Goal: Navigation & Orientation: Find specific page/section

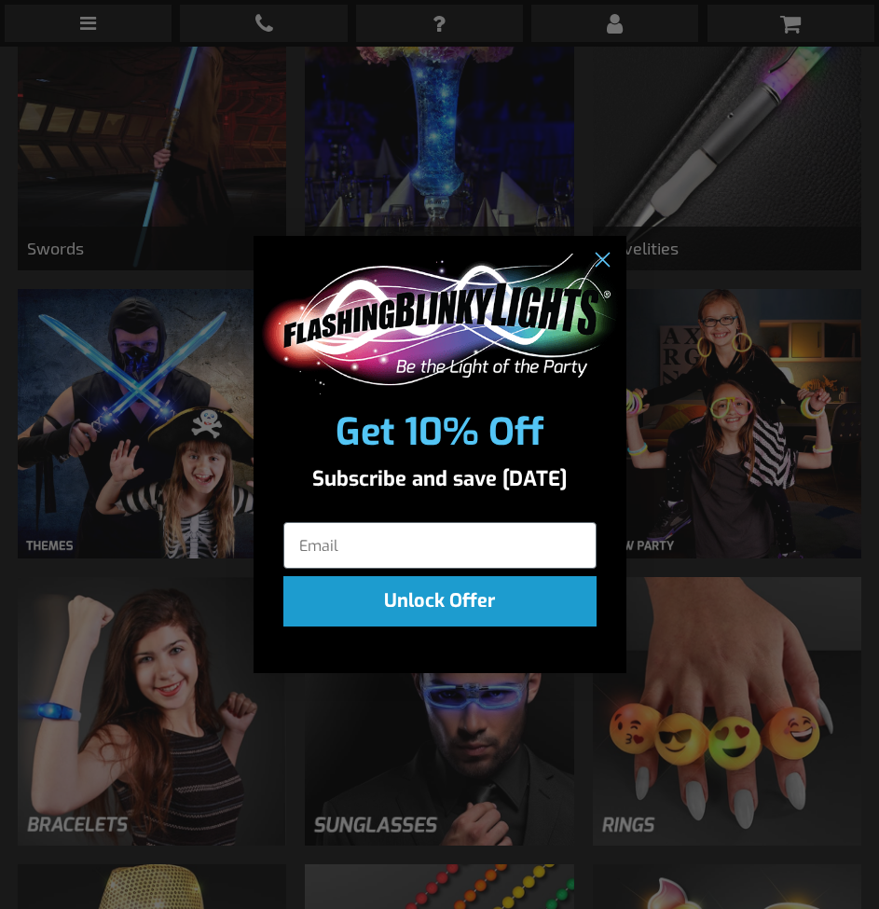
scroll to position [559, 0]
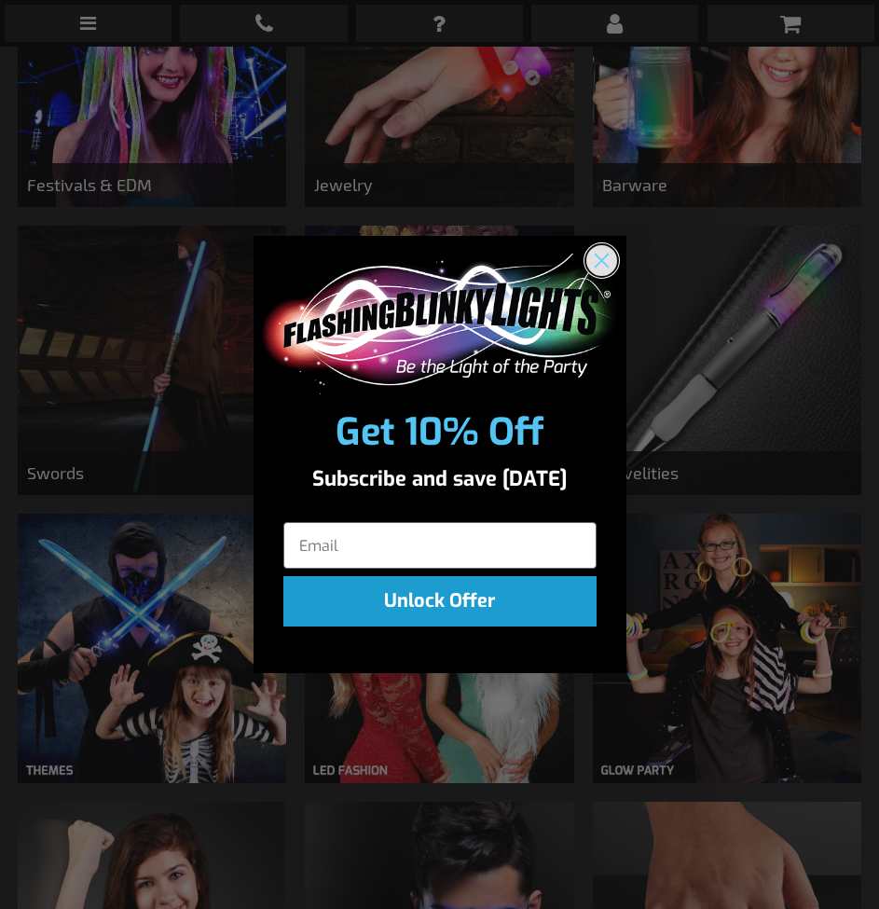
click at [605, 250] on circle "Close dialog" at bounding box center [600, 260] width 31 height 31
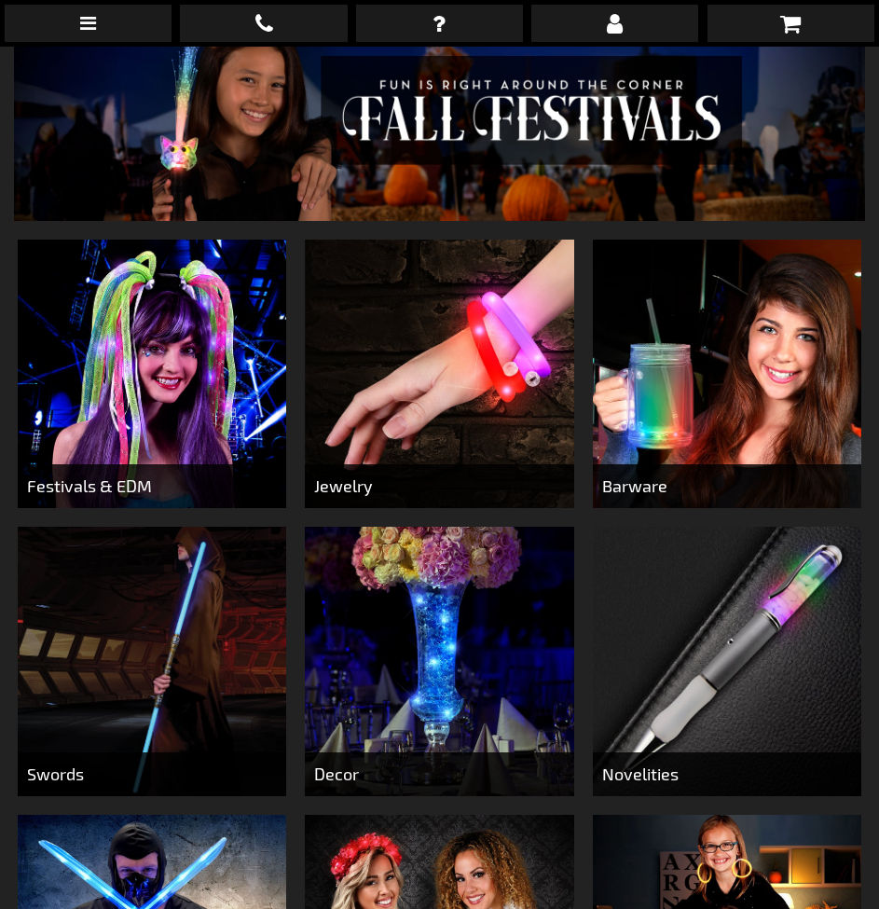
scroll to position [466, 0]
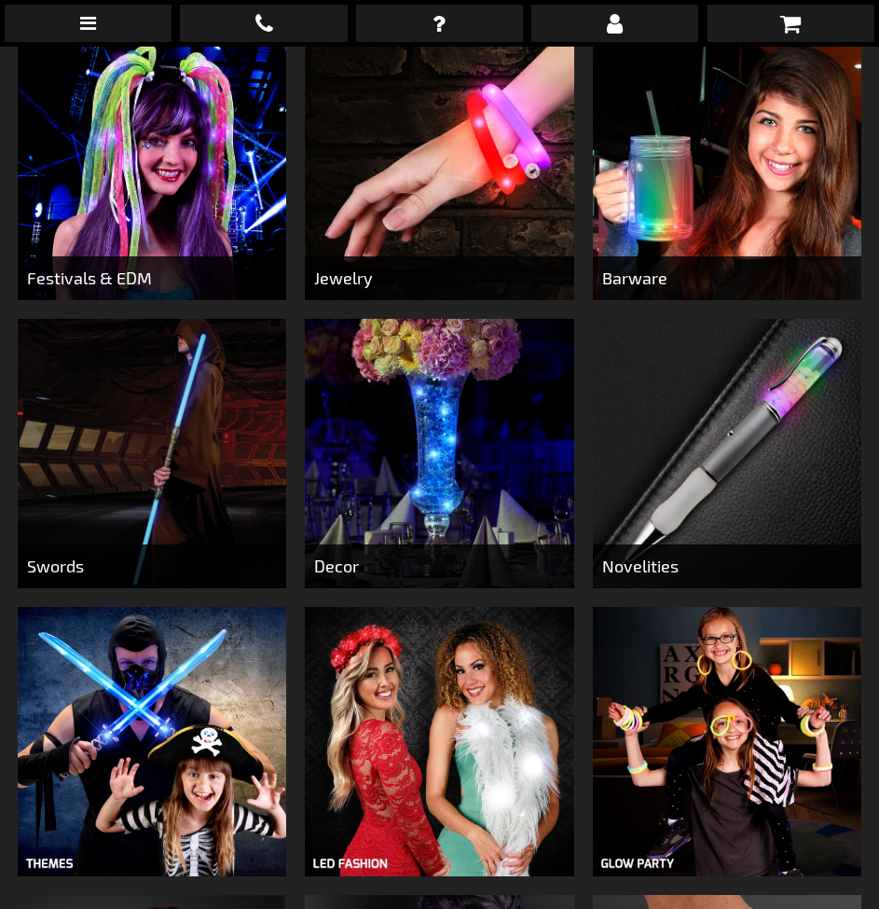
click at [416, 432] on img at bounding box center [439, 453] width 269 height 269
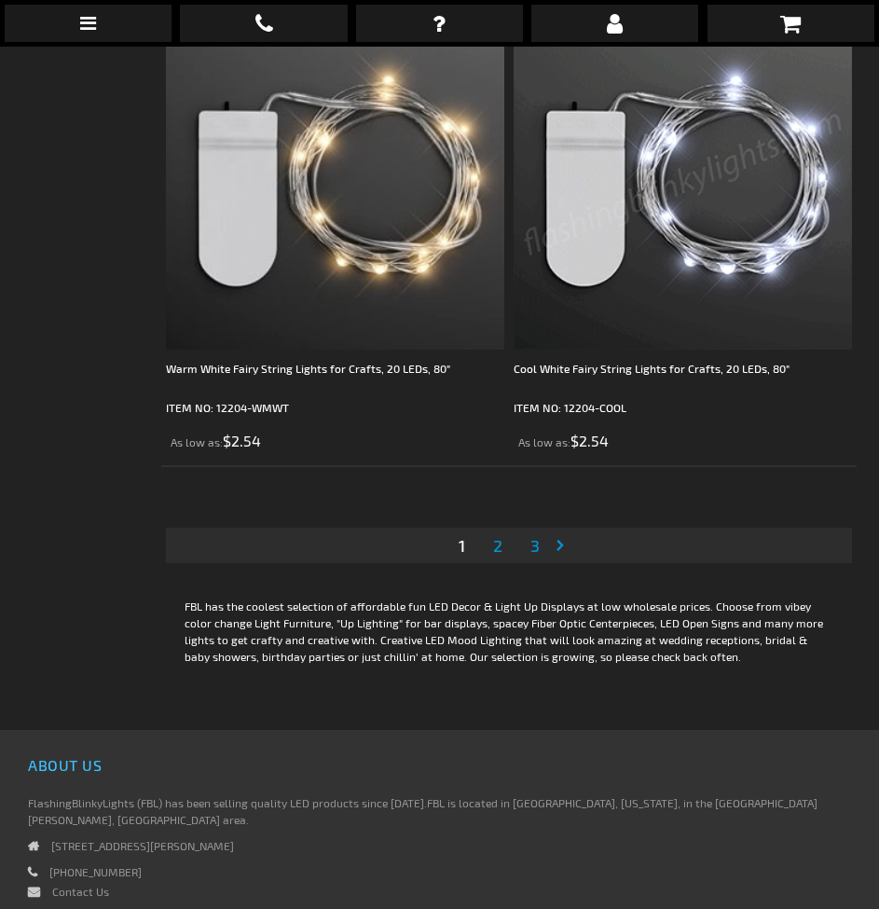
scroll to position [13894, 0]
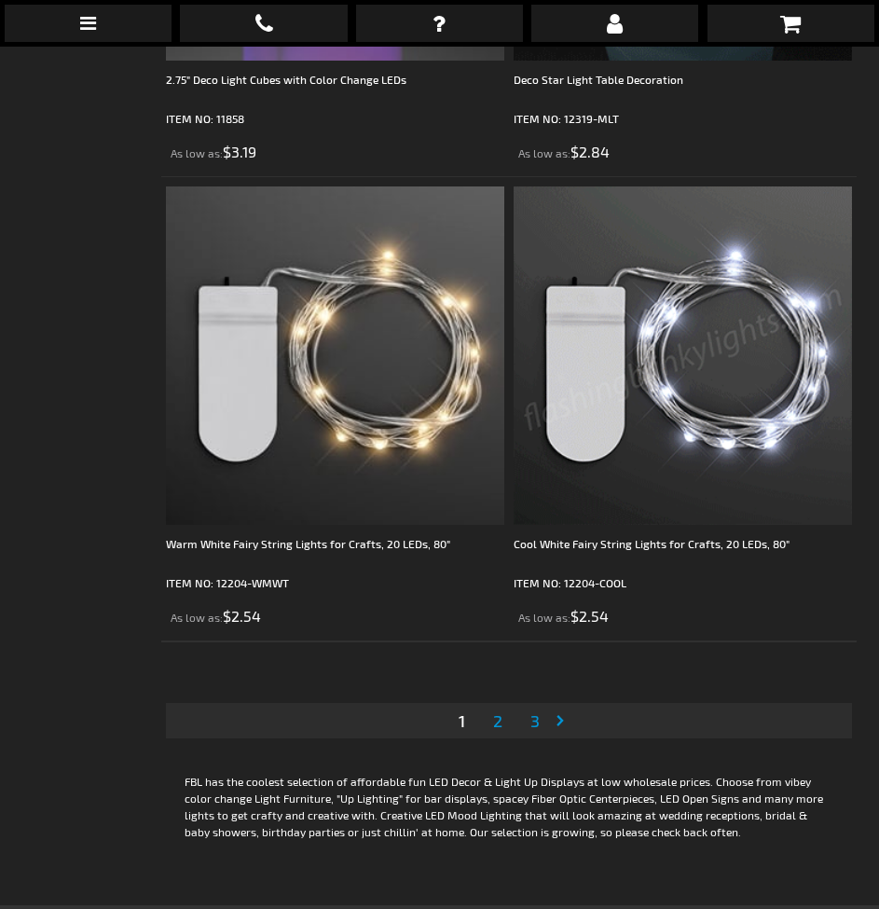
click at [498, 710] on span "2" at bounding box center [497, 720] width 9 height 21
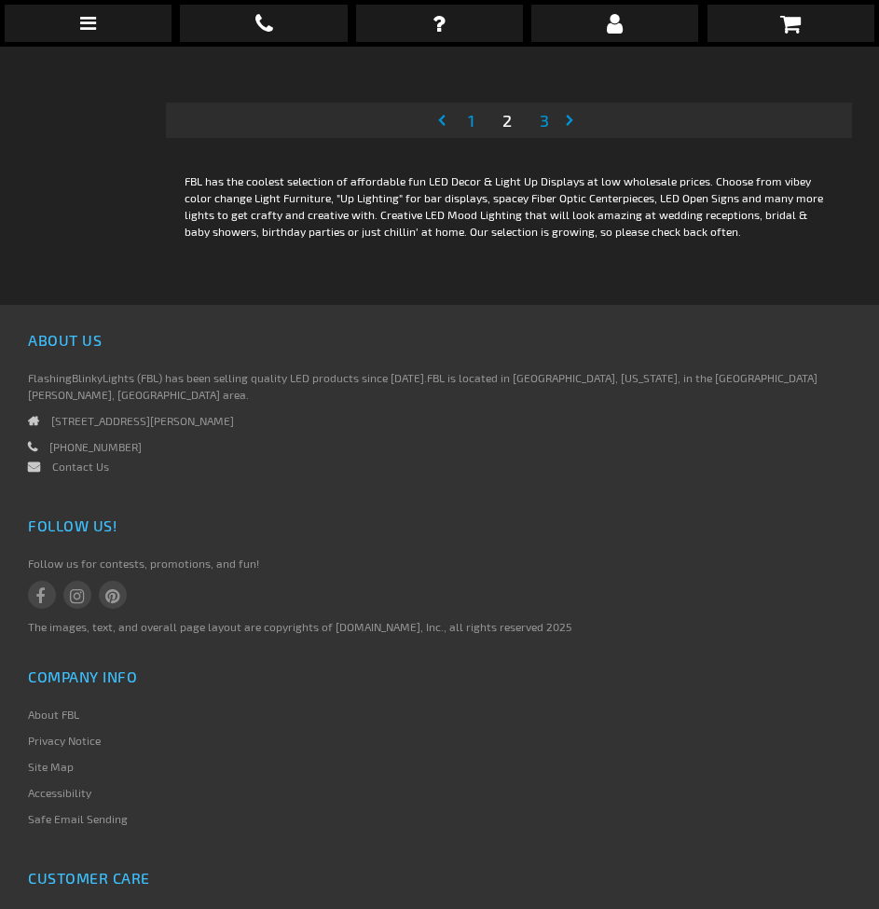
click at [536, 134] on link "Page 3" at bounding box center [544, 120] width 17 height 28
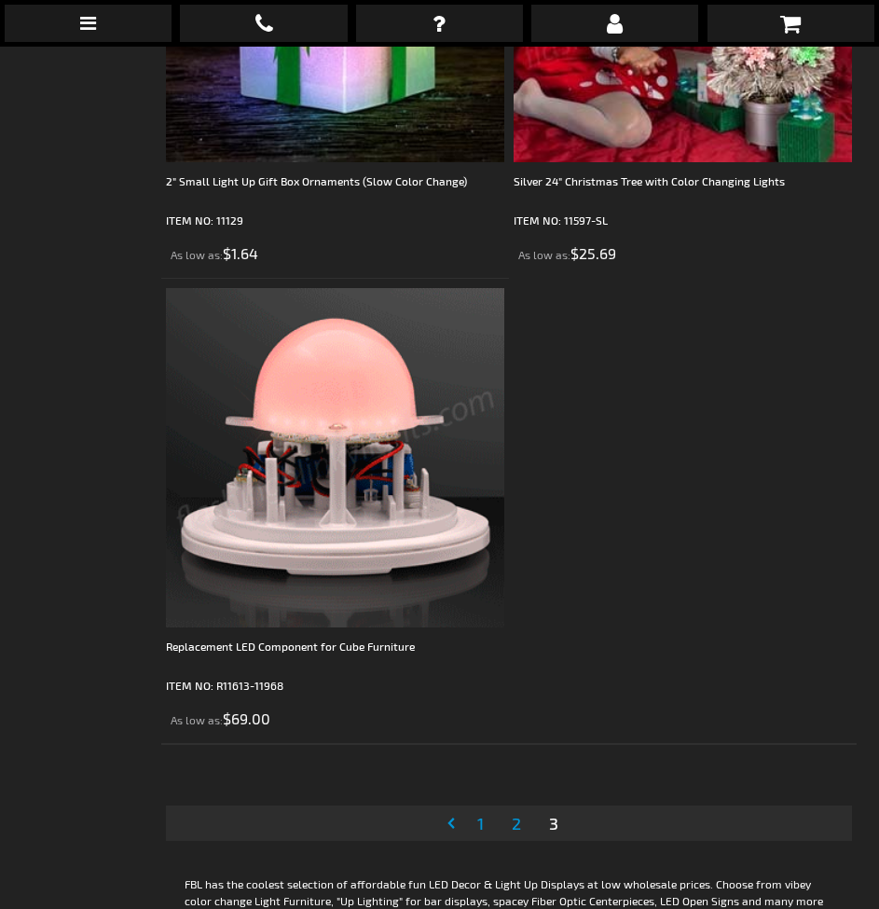
scroll to position [6665, 0]
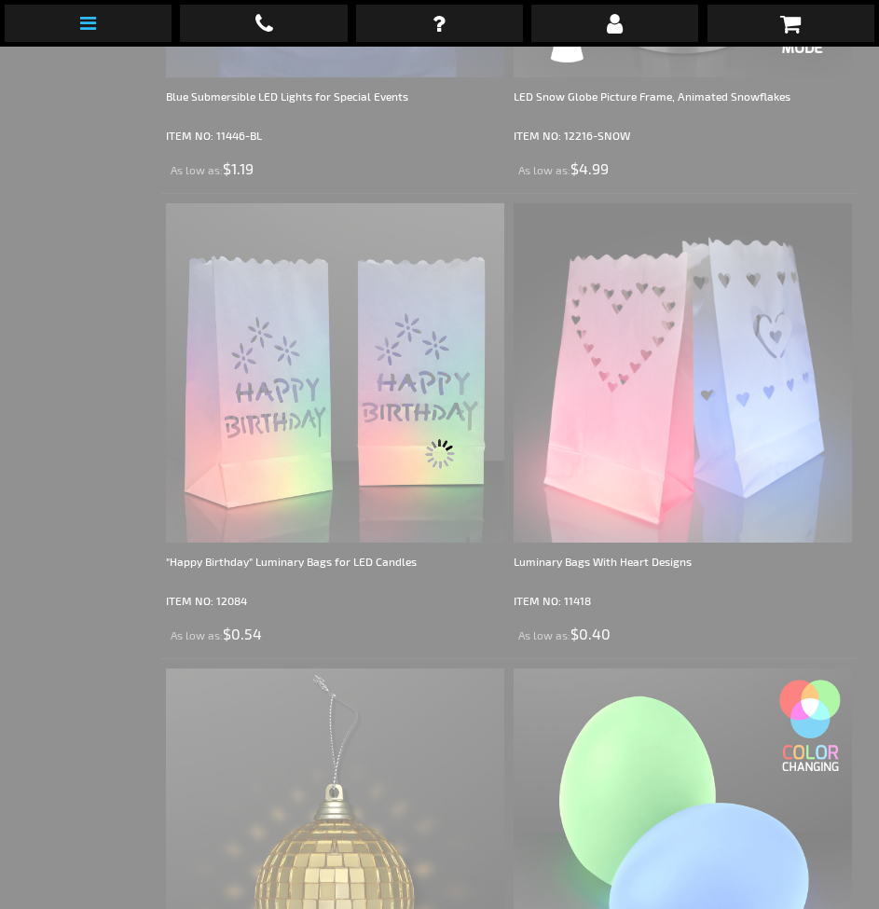
scroll to position [6419, 0]
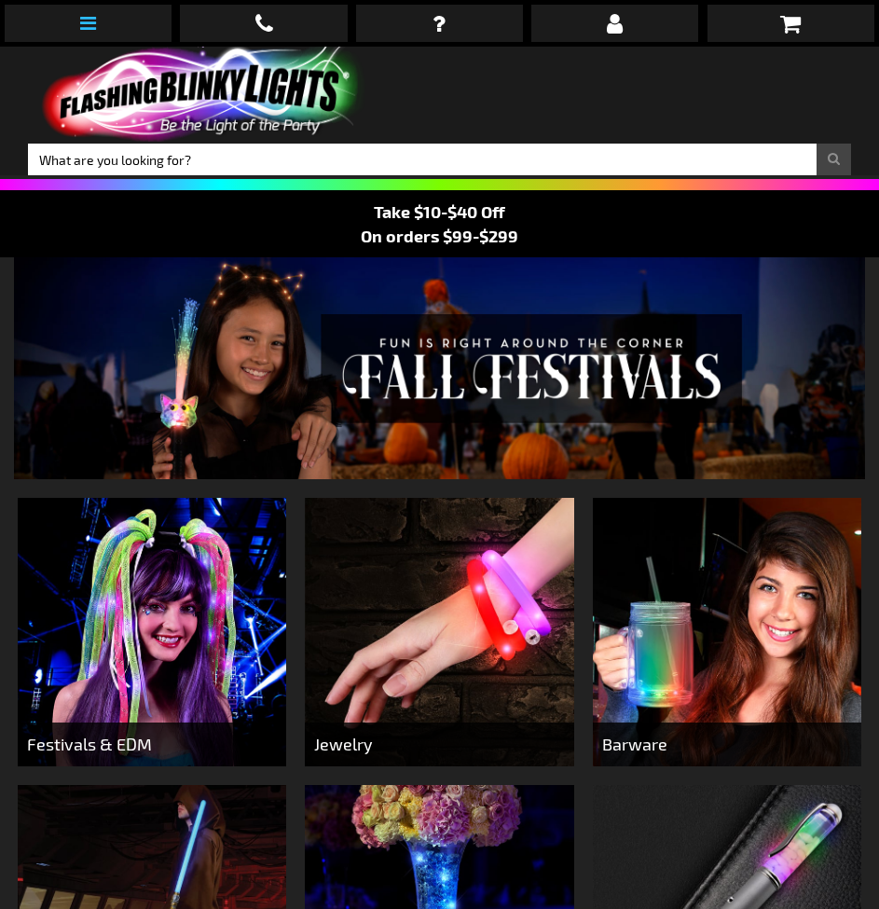
click at [103, 22] on link at bounding box center [88, 23] width 167 height 37
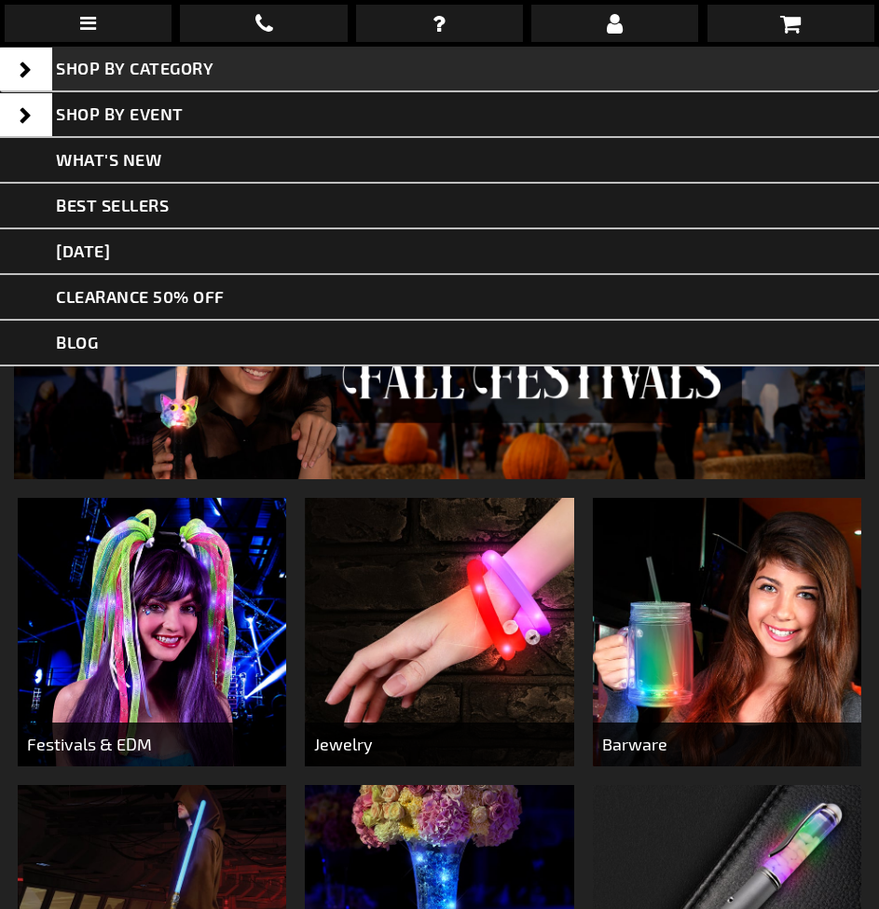
click at [30, 66] on span at bounding box center [26, 69] width 52 height 43
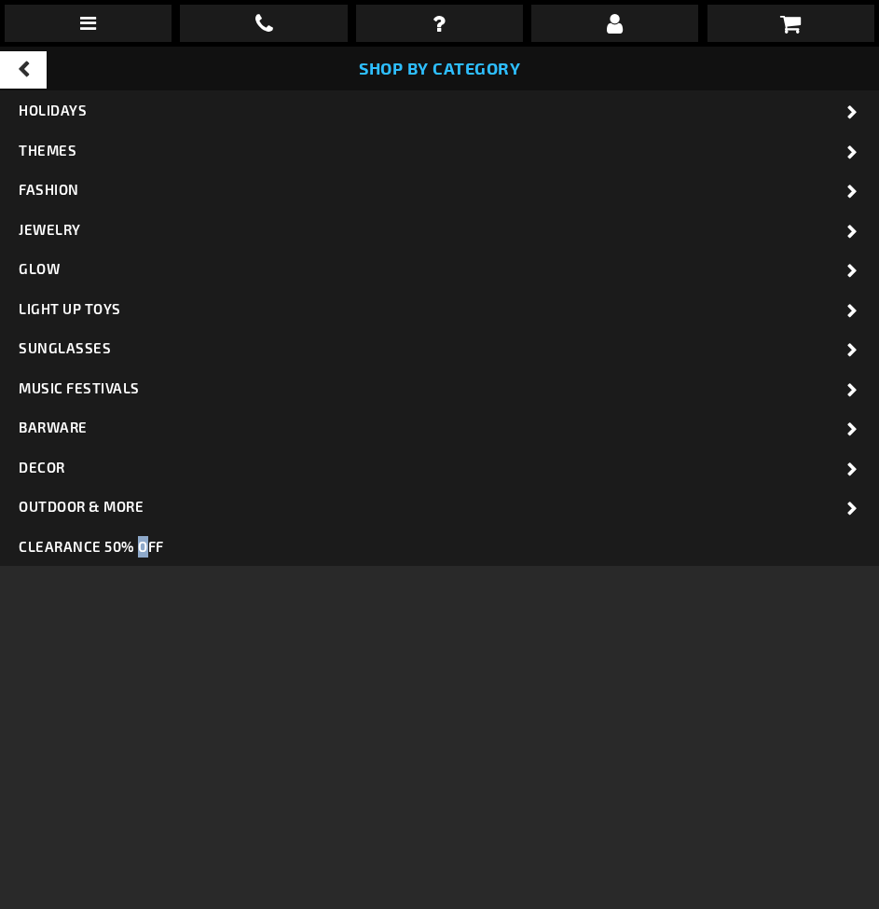
drag, startPoint x: 141, startPoint y: 606, endPoint x: 136, endPoint y: 586, distance: 20.1
click at [142, 595] on div "SHOP BY CATEGORY HOLIDAYS HOLIDAYS OKTOBERFEST OKTOBERFEST OKTOBERFEST HALLOWEE…" at bounding box center [439, 501] width 879 height 909
